Goal: Check status: Check status

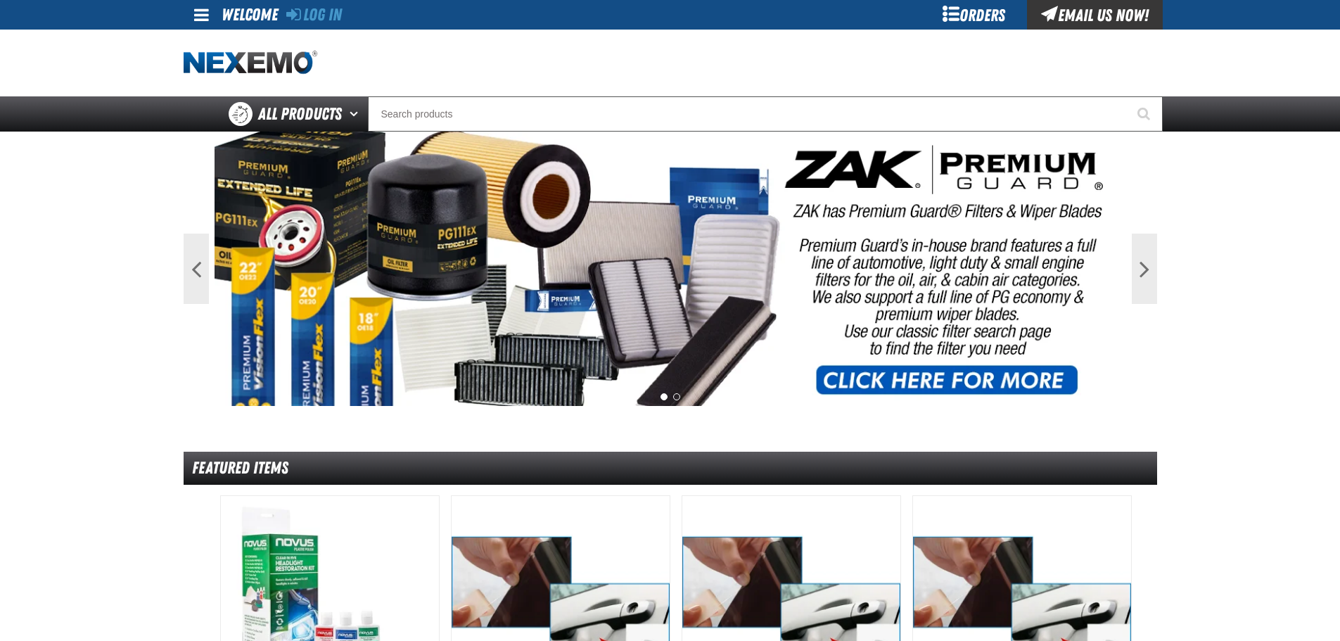
click at [342, 7] on div "Log In" at bounding box center [314, 15] width 56 height 30
click at [329, 10] on link "Log In" at bounding box center [314, 15] width 56 height 20
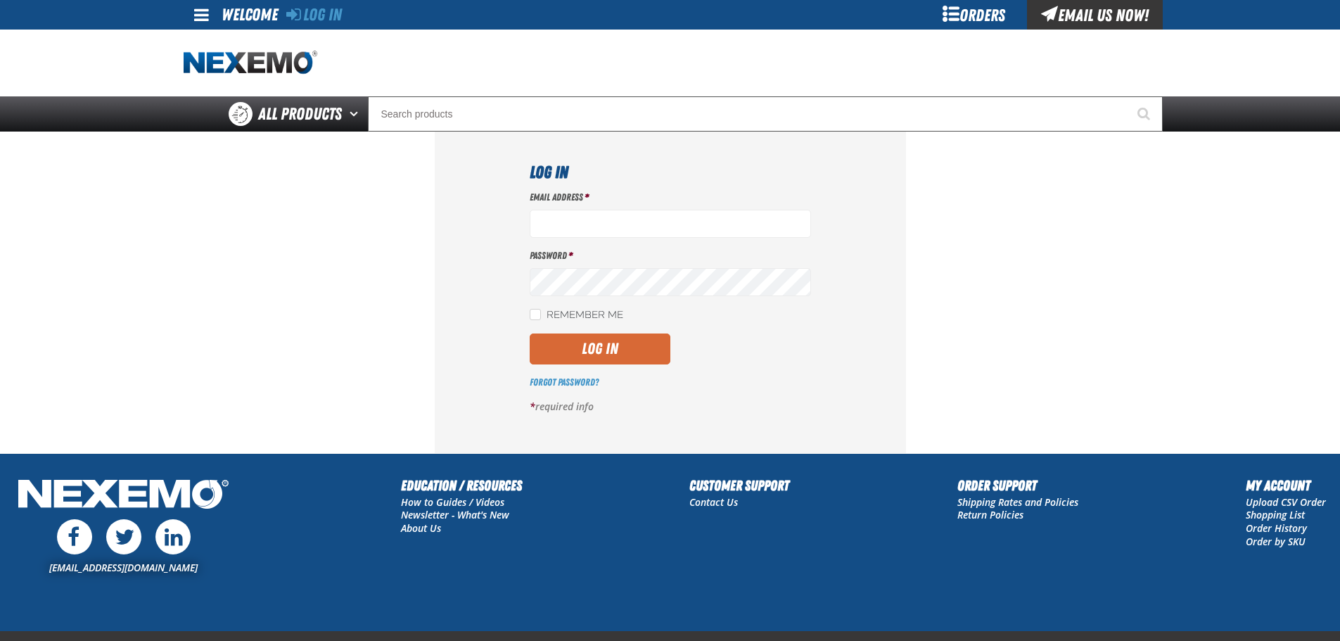
type input "[EMAIL_ADDRESS][DOMAIN_NAME]"
click at [607, 358] on button "Log In" at bounding box center [600, 348] width 141 height 31
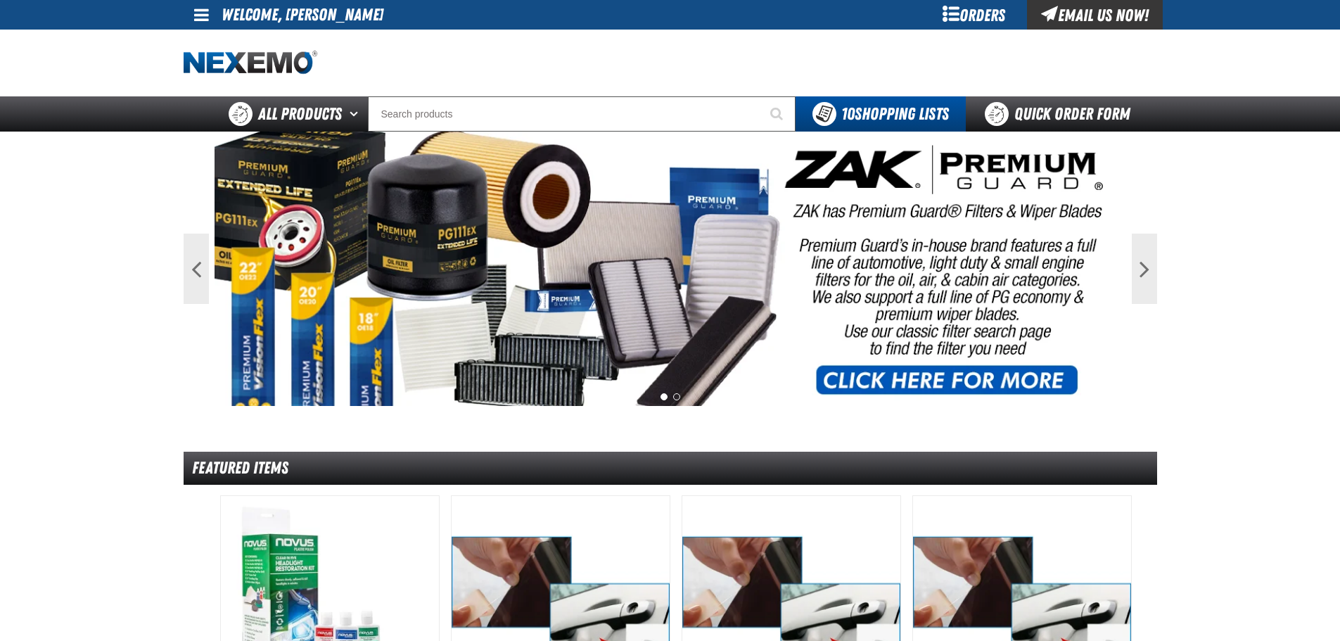
click at [208, 17] on span at bounding box center [201, 14] width 15 height 17
click at [207, 46] on link "My Account My Account" at bounding box center [221, 41] width 63 height 13
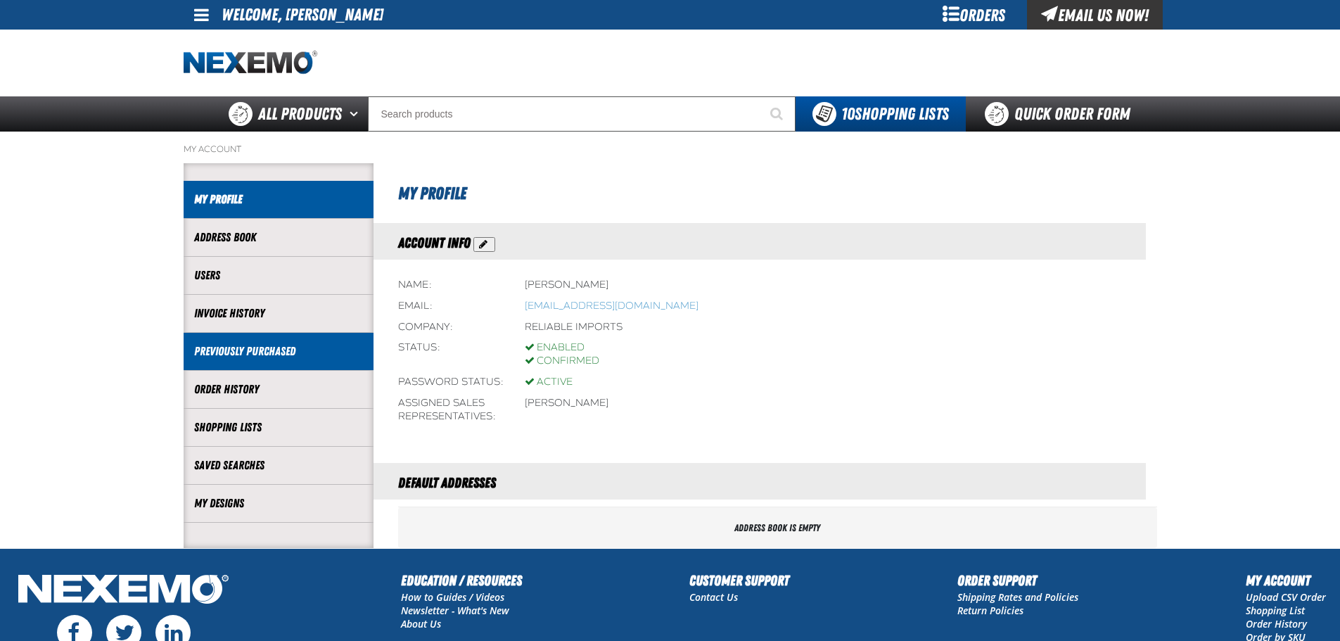
click at [253, 345] on link "Previously Purchased" at bounding box center [278, 351] width 169 height 16
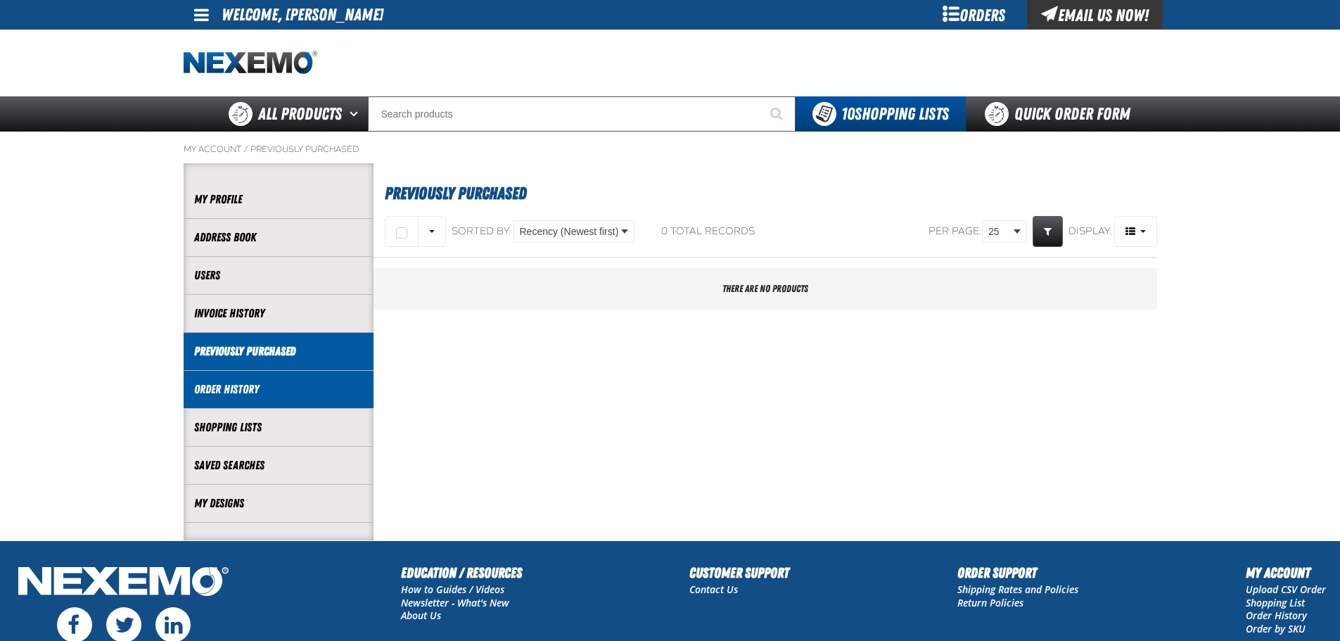
click at [243, 394] on link "Order History" at bounding box center [278, 389] width 169 height 16
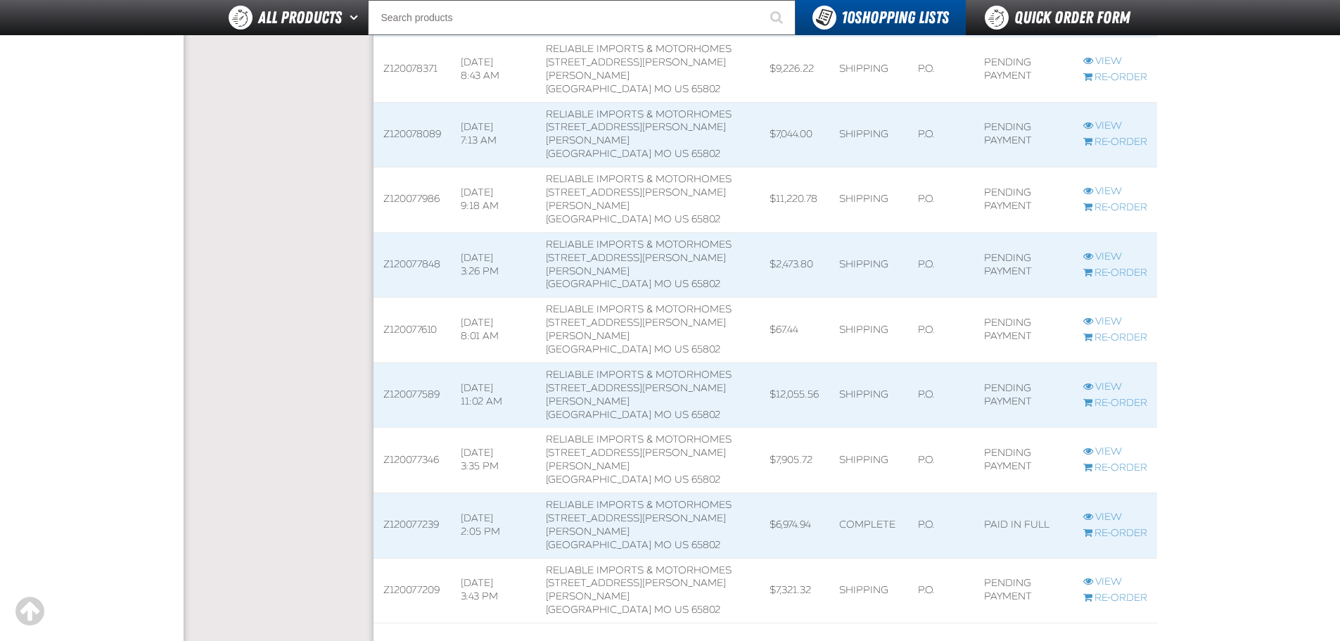
scroll to position [1407, 0]
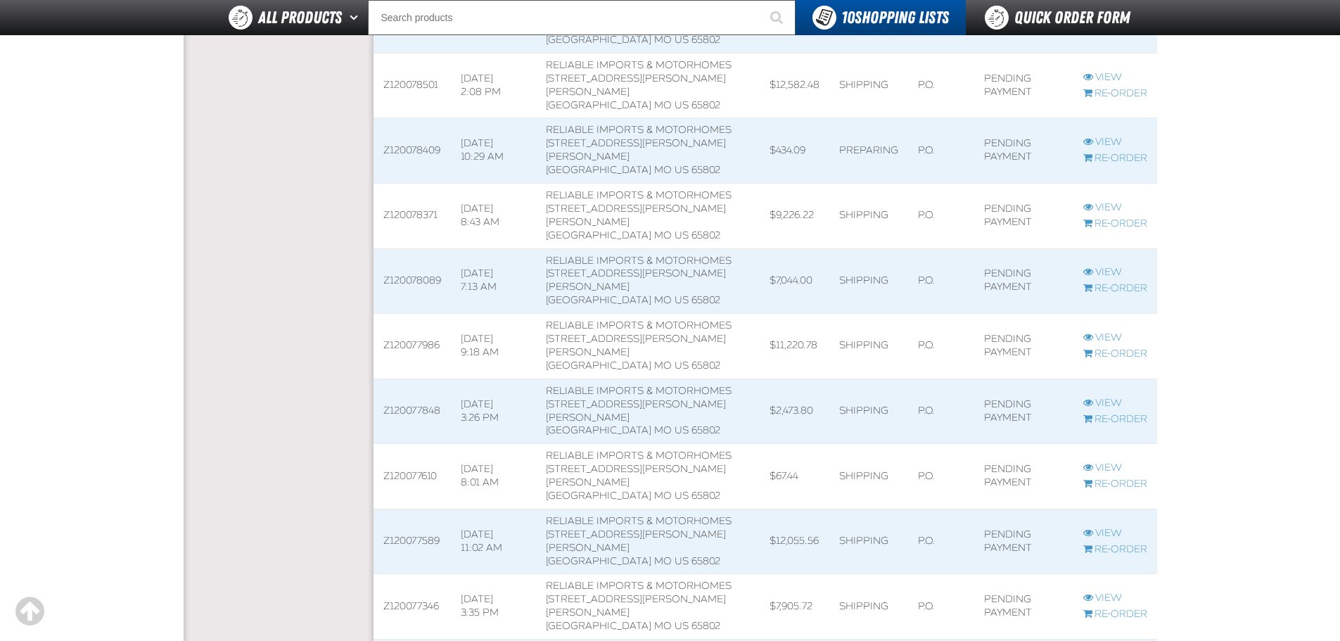
click at [400, 183] on span at bounding box center [412, 150] width 77 height 65
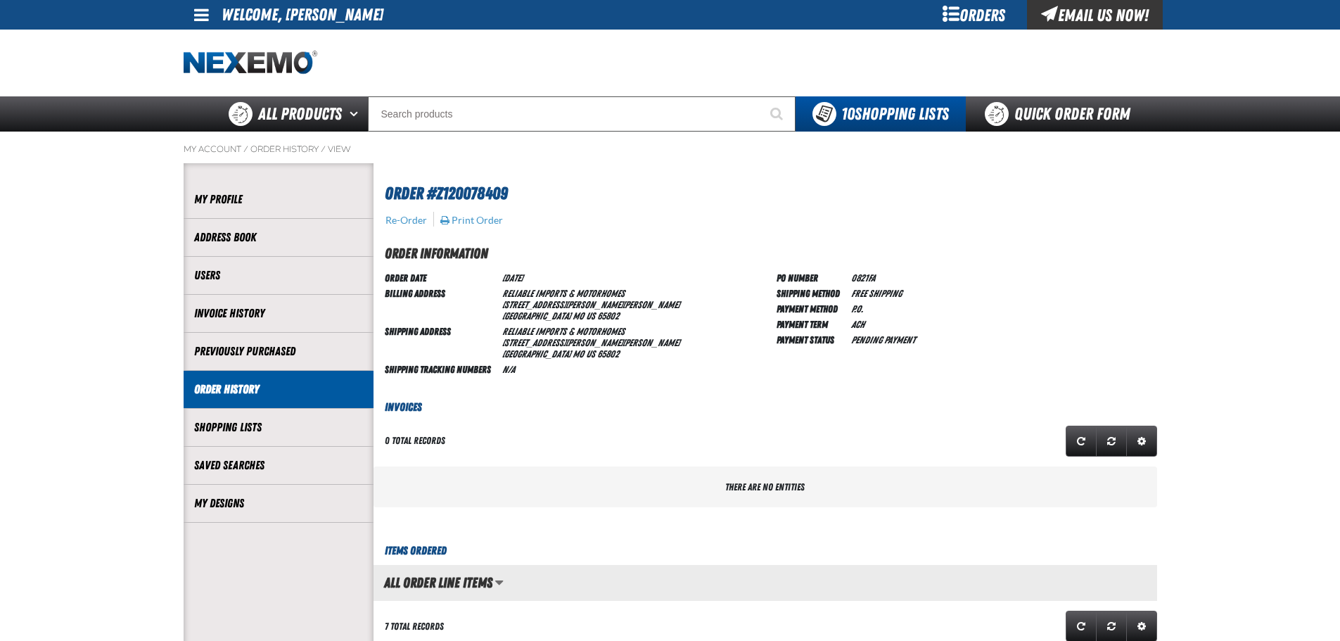
click at [257, 388] on link "Order History" at bounding box center [278, 389] width 169 height 16
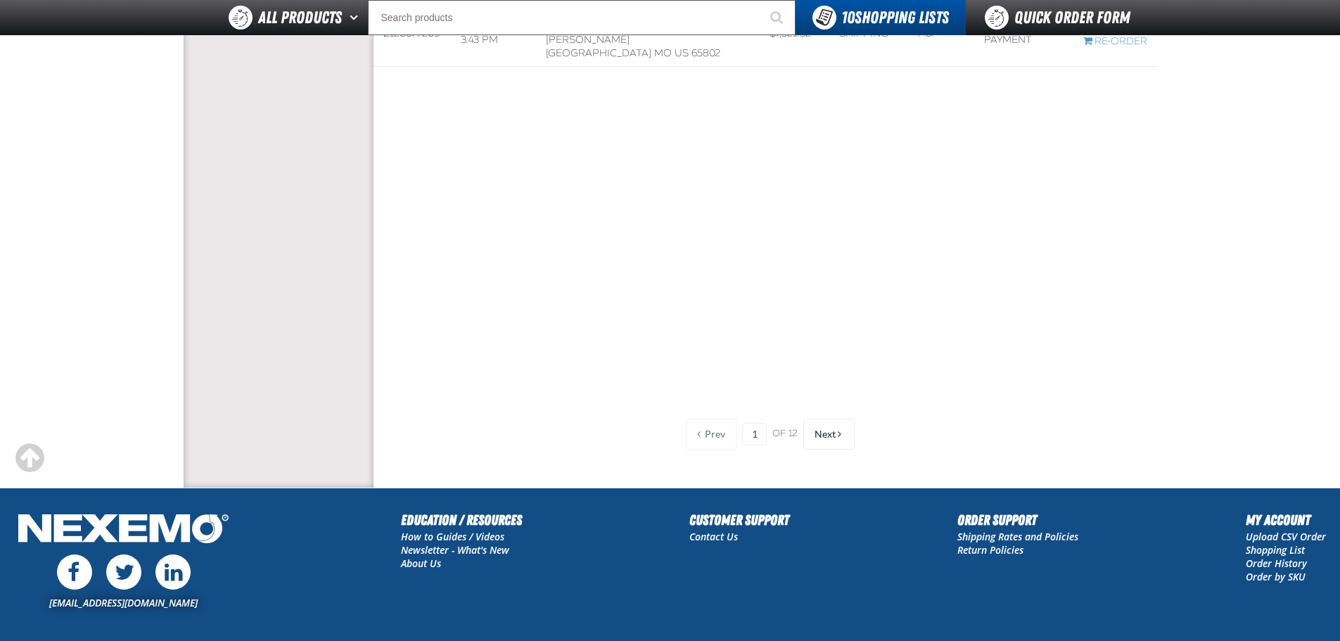
scroll to position [2111, 0]
click at [839, 446] on button "Next" at bounding box center [828, 433] width 51 height 31
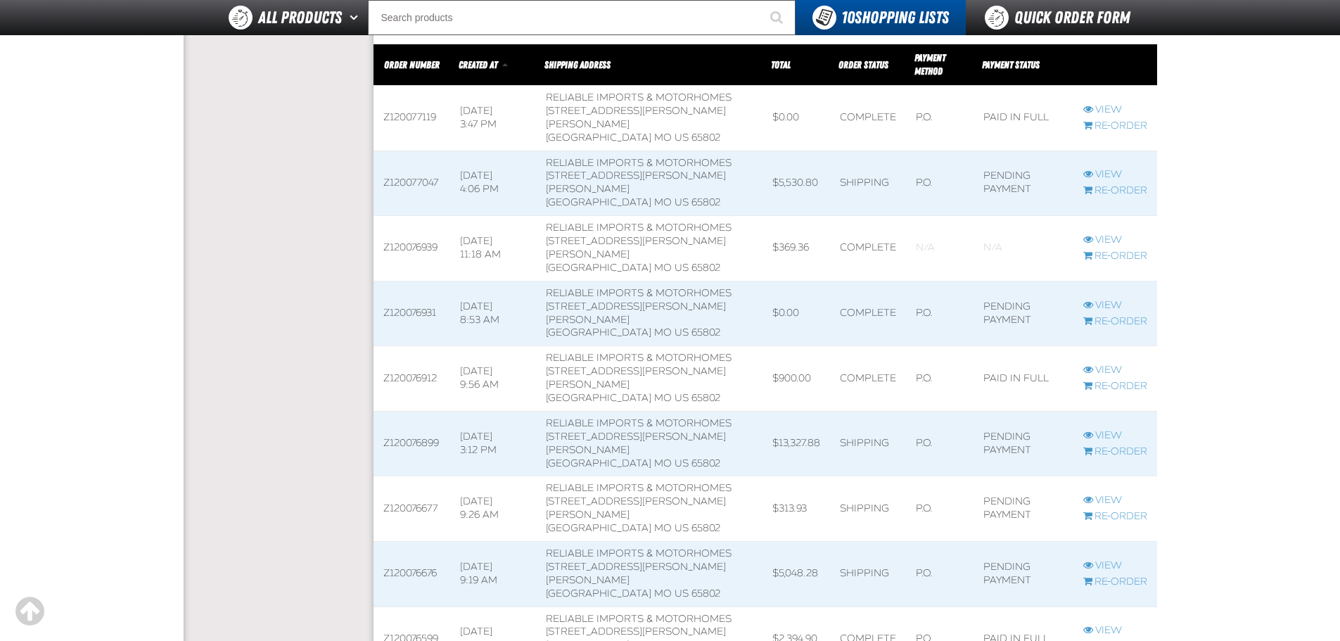
scroll to position [487, 0]
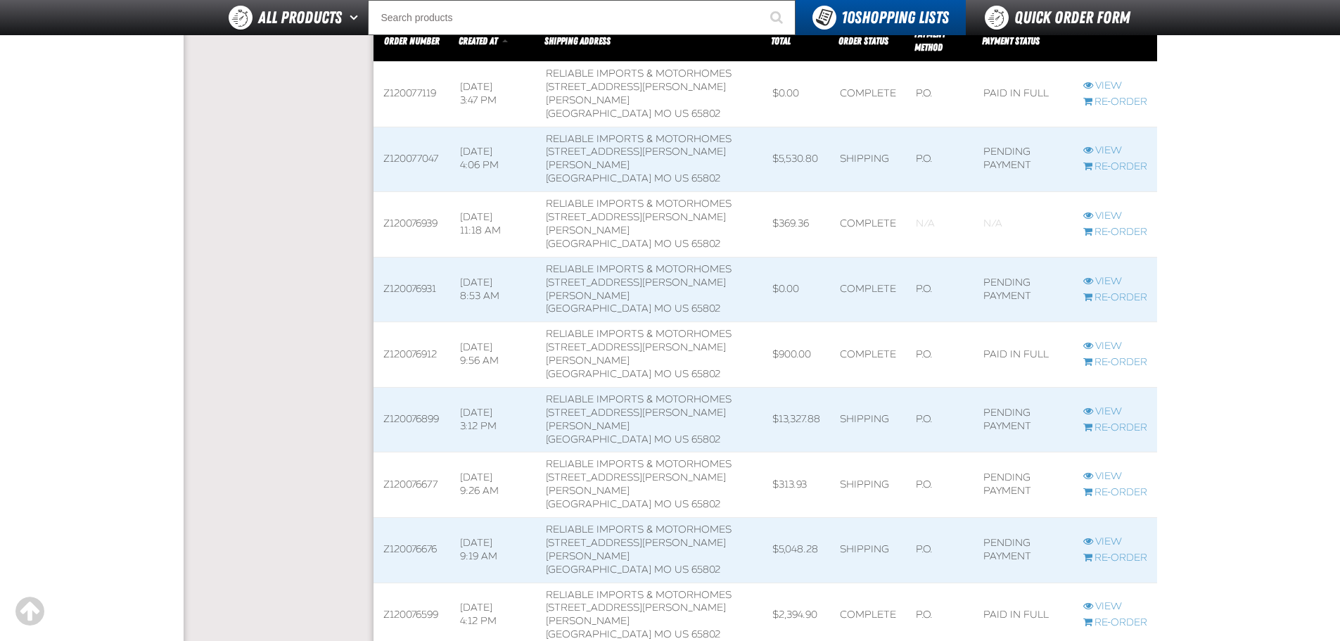
click at [411, 484] on span at bounding box center [412, 484] width 77 height 65
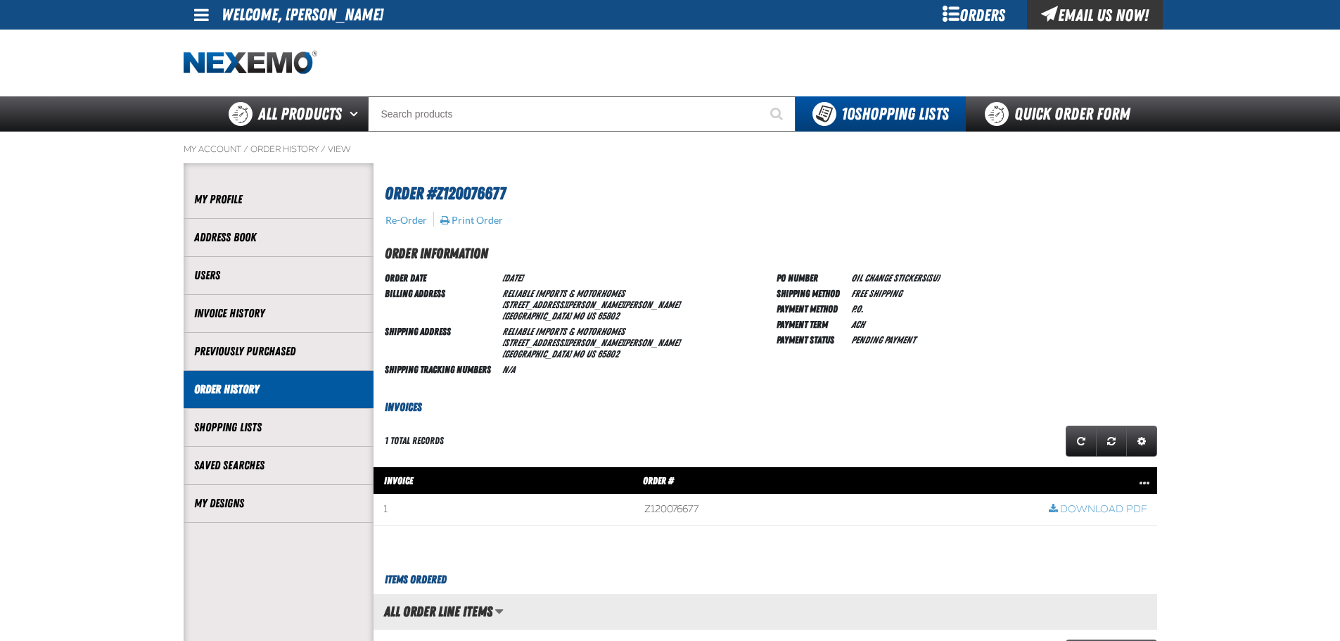
click at [231, 384] on link "Order History" at bounding box center [278, 389] width 169 height 16
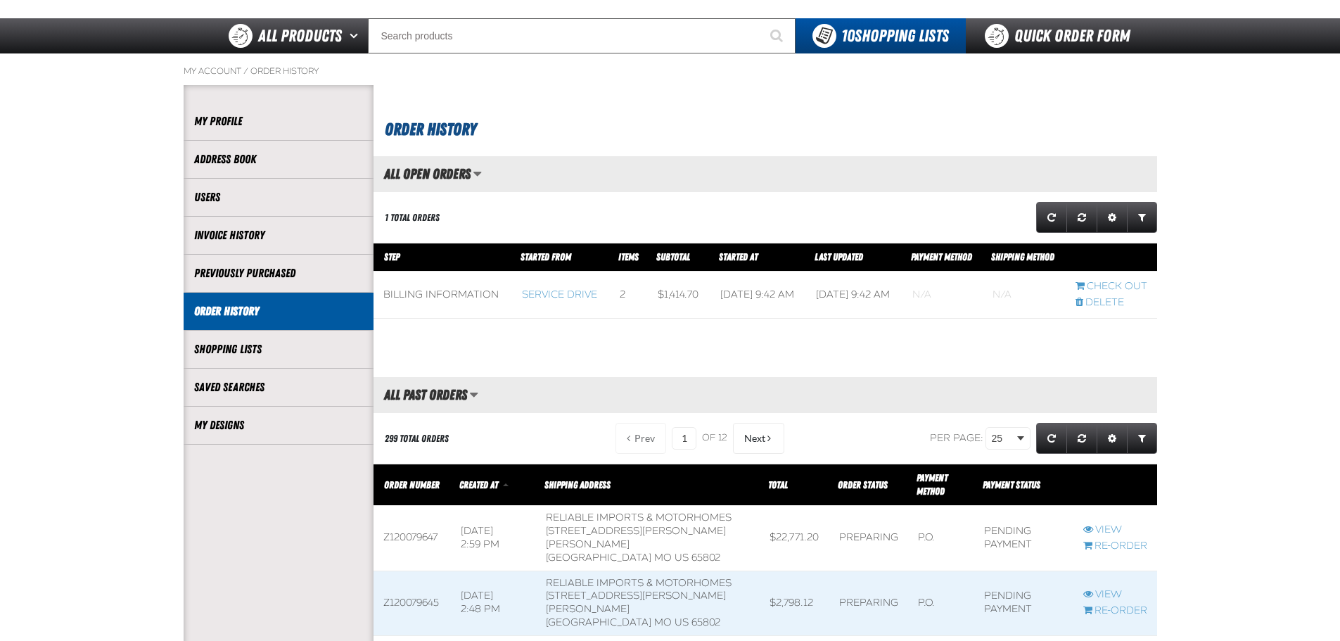
scroll to position [70, 0]
